Goal: Information Seeking & Learning: Learn about a topic

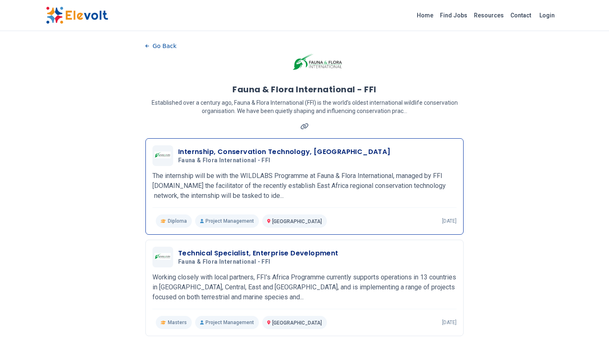
click at [357, 182] on p "The internship will be with the WILDLABS Programme at Fauna & Flora Internation…" at bounding box center [304, 186] width 304 height 30
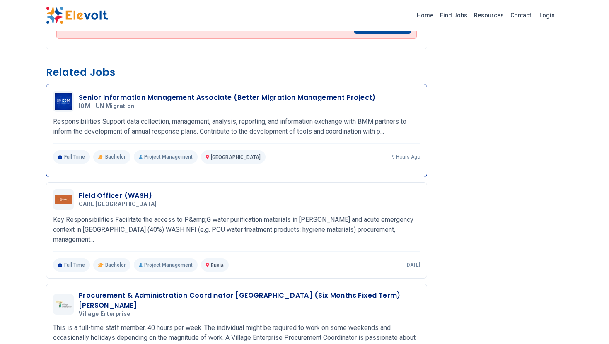
scroll to position [323, 0]
